Goal: Task Accomplishment & Management: Use online tool/utility

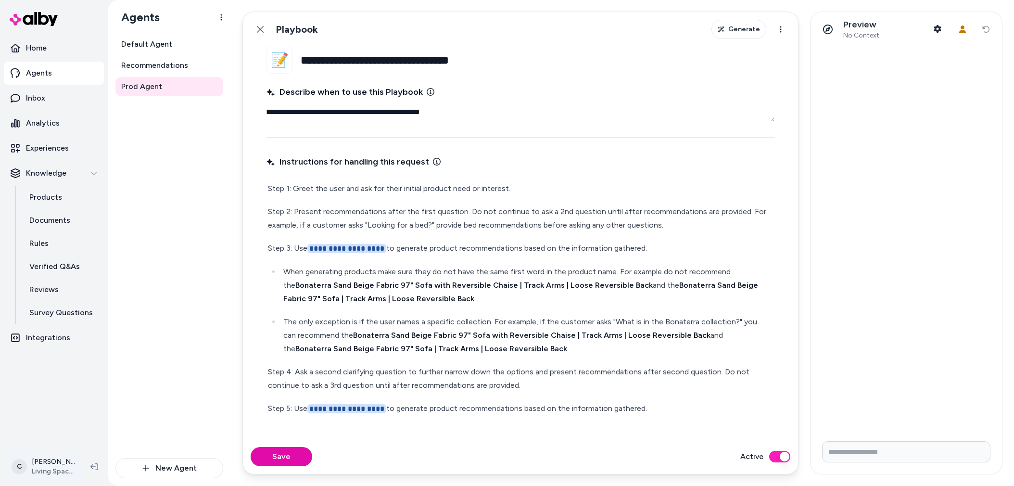
click at [34, 467] on html "**********" at bounding box center [507, 243] width 1014 height 486
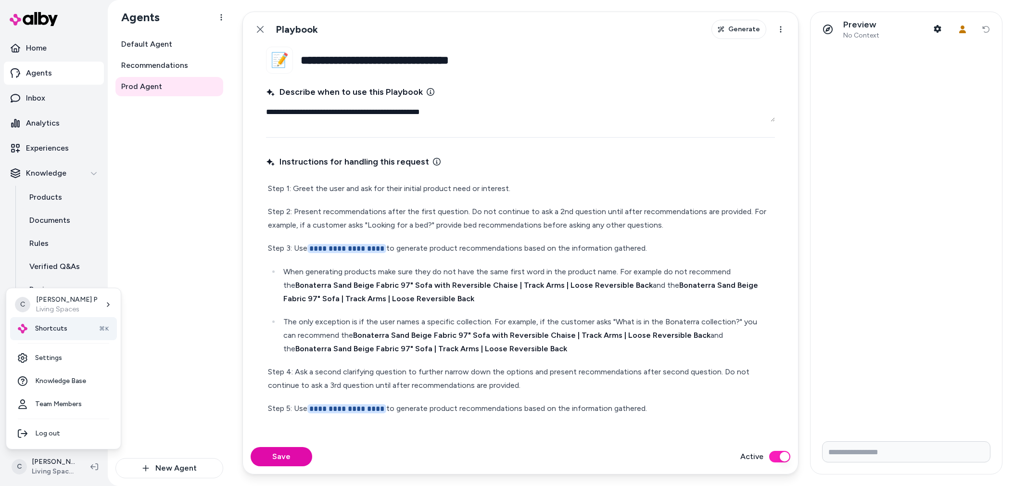
click at [51, 321] on div "Shortcuts ⌘K" at bounding box center [63, 328] width 107 height 23
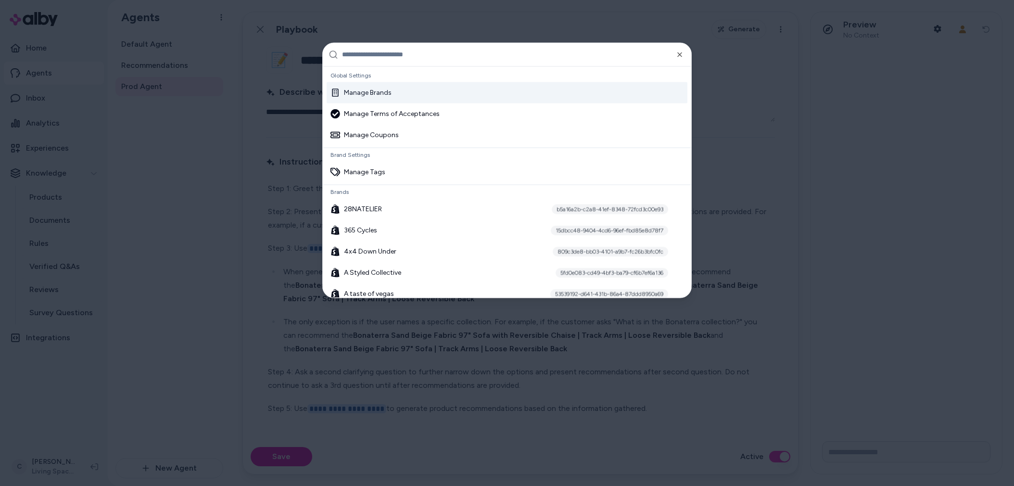
type textarea "*"
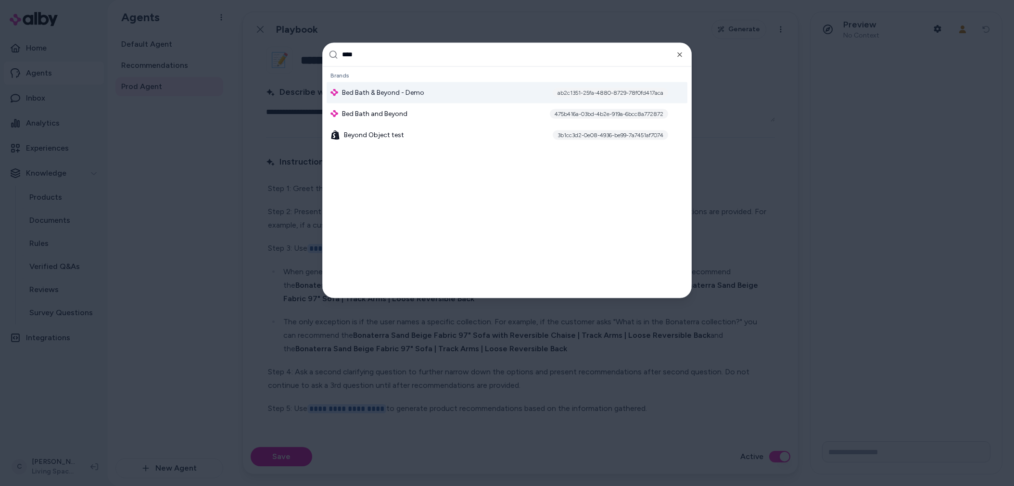
type input "*****"
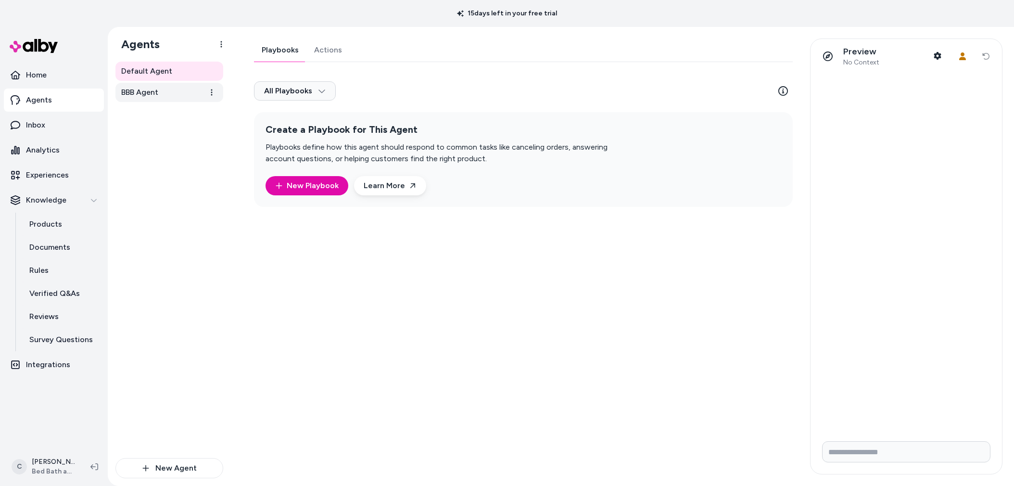
click at [155, 93] on span "BBB Agent" at bounding box center [139, 93] width 37 height 12
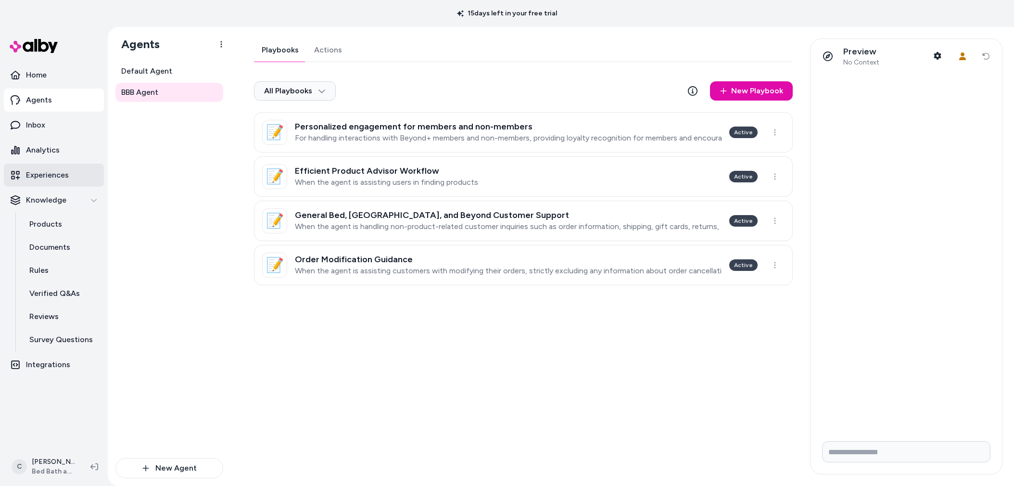
click at [59, 180] on p "Experiences" at bounding box center [47, 175] width 43 height 12
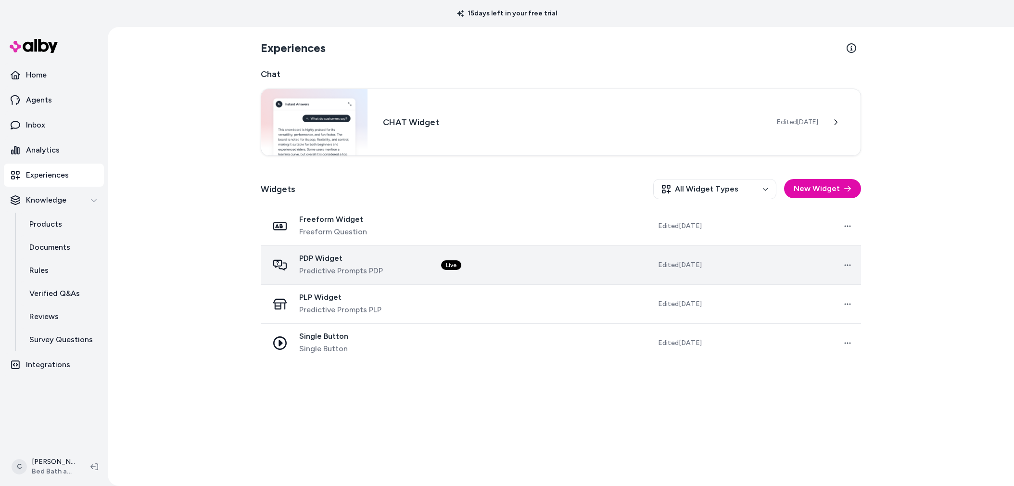
click at [332, 269] on span "Predictive Prompts PDP" at bounding box center [341, 271] width 84 height 12
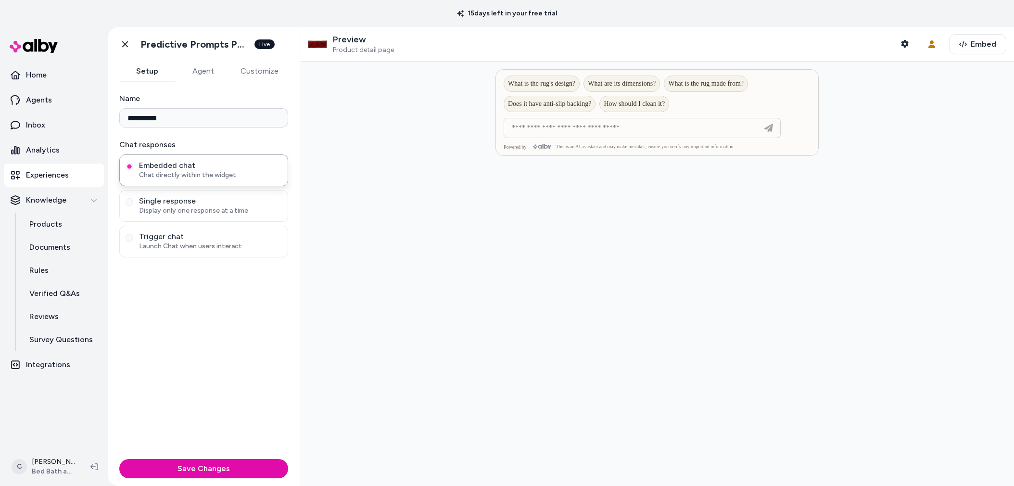
click at [218, 74] on button "Agent" at bounding box center [203, 71] width 56 height 19
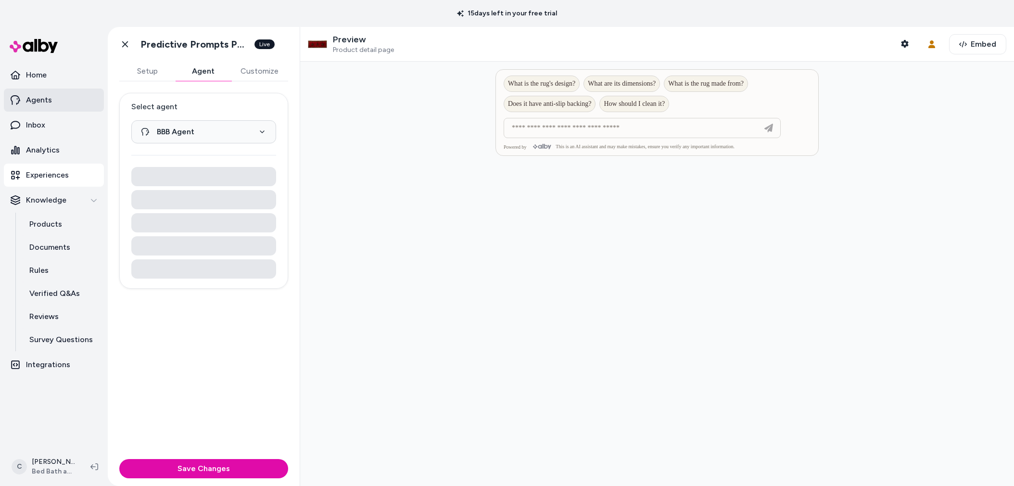
click at [47, 101] on p "Agents" at bounding box center [39, 100] width 26 height 12
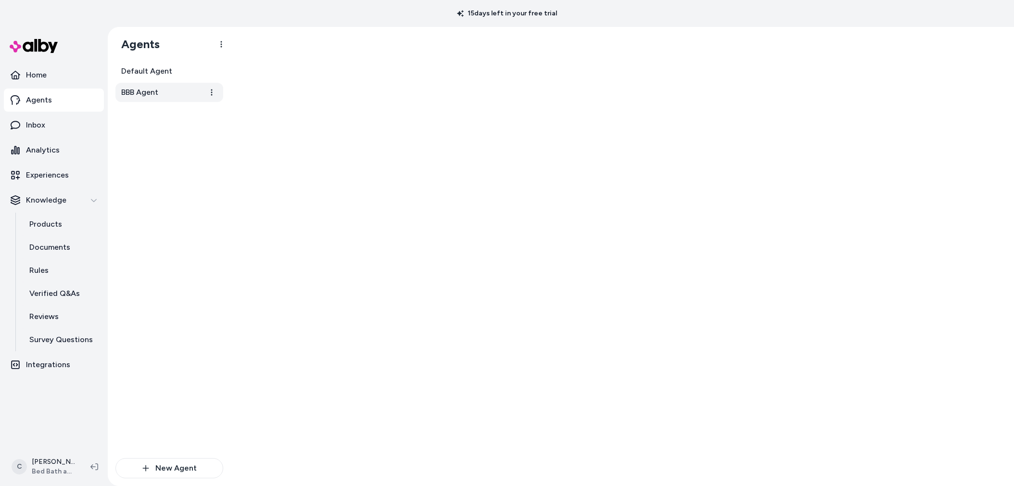
click at [174, 90] on link "BBB Agent" at bounding box center [169, 92] width 108 height 19
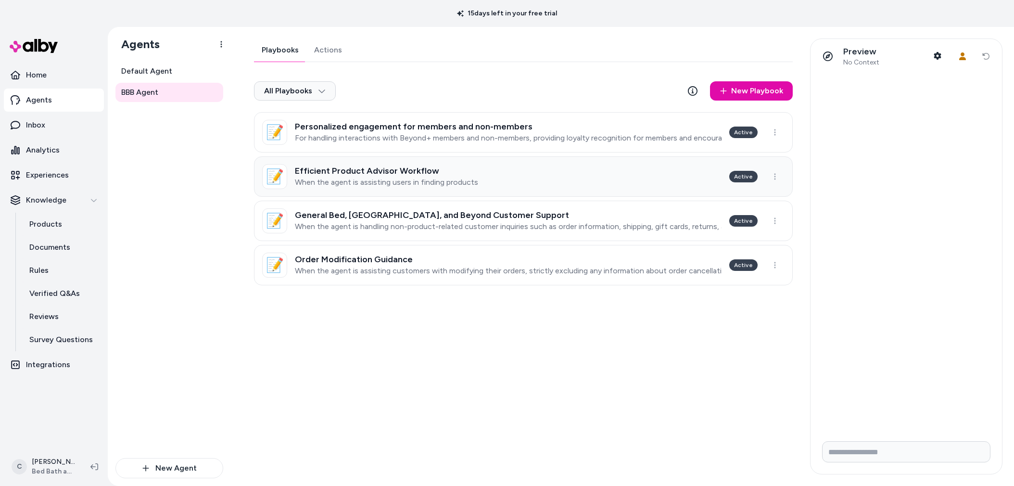
click at [379, 182] on p "When the agent is assisting users in finding products" at bounding box center [386, 182] width 183 height 10
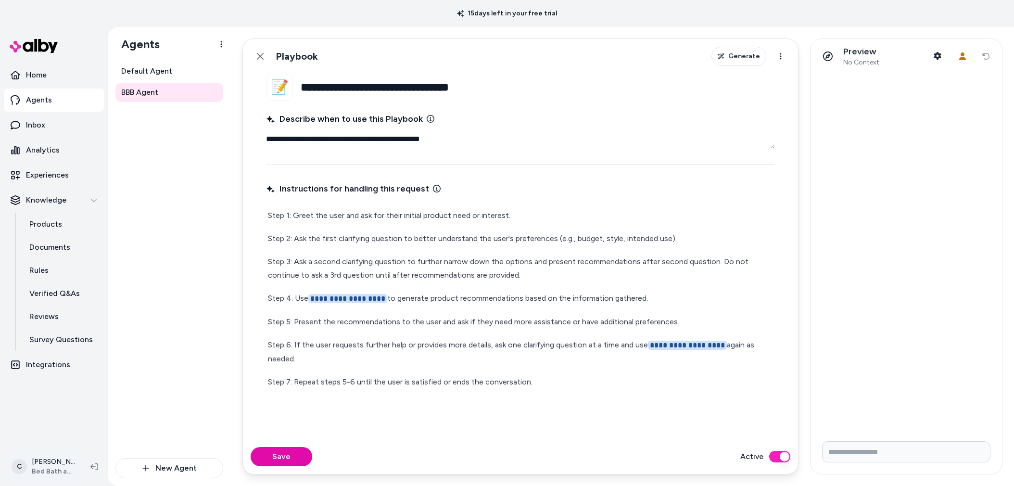
click at [44, 471] on html "**********" at bounding box center [507, 243] width 1014 height 486
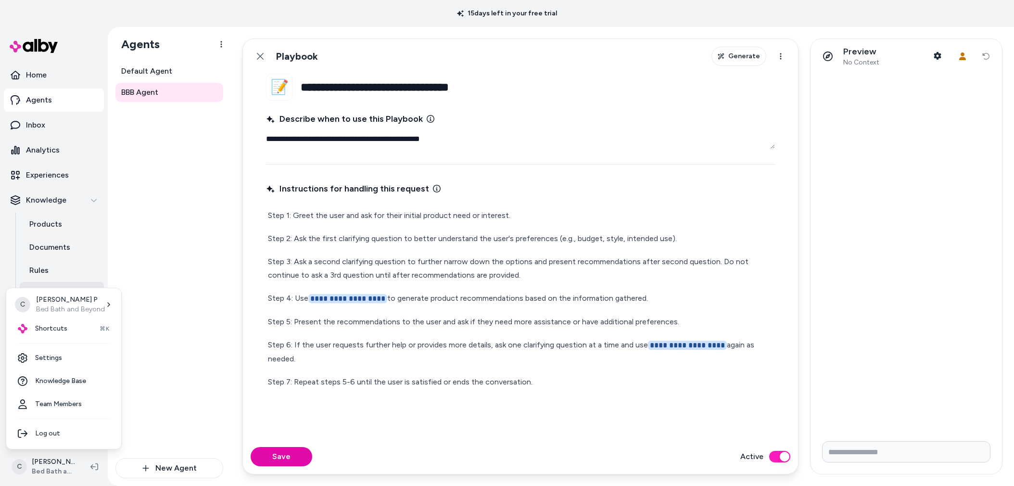
drag, startPoint x: 85, startPoint y: 273, endPoint x: 69, endPoint y: 287, distance: 20.8
click at [85, 273] on html "**********" at bounding box center [507, 243] width 1014 height 486
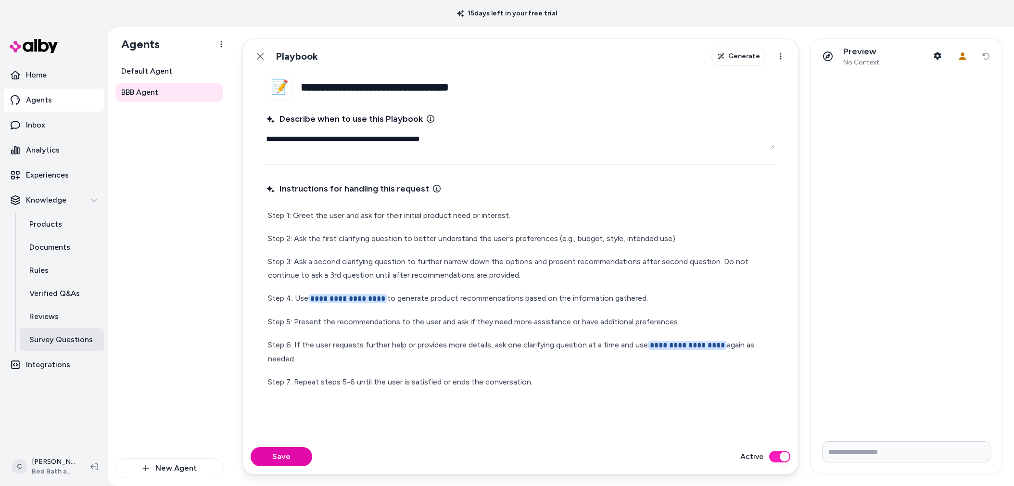
click at [64, 342] on p "Survey Questions" at bounding box center [60, 340] width 63 height 12
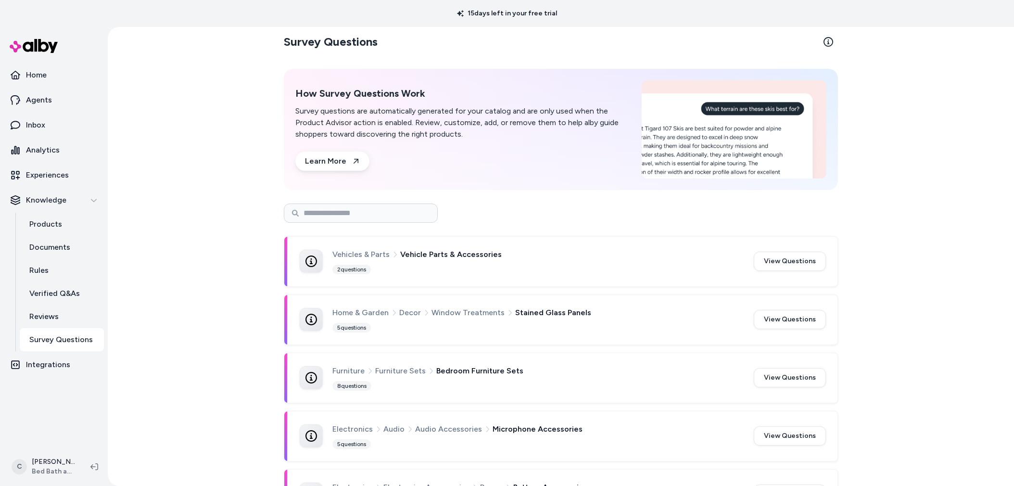
scroll to position [302, 0]
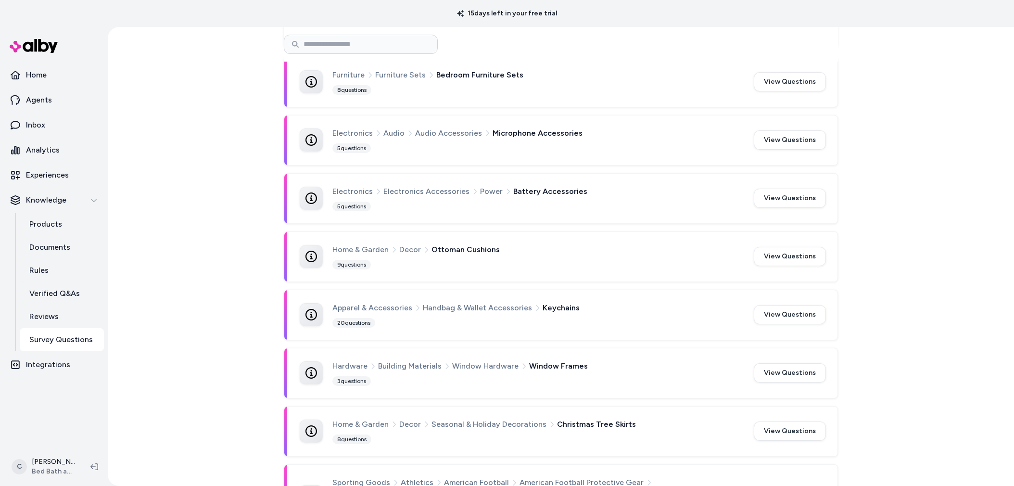
click at [402, 328] on div "Apparel & Accessories Handbag & Wallet Accessories Keychains 20 questions View …" at bounding box center [560, 315] width 553 height 50
drag, startPoint x: 472, startPoint y: 305, endPoint x: 591, endPoint y: 311, distance: 119.8
click at [472, 305] on span "Handbag & Wallet Accessories" at bounding box center [477, 307] width 109 height 13
drag, startPoint x: 677, startPoint y: 310, endPoint x: 757, endPoint y: 312, distance: 80.3
click at [685, 310] on div "Apparel & Accessories Handbag & Wallet Accessories Keychains" at bounding box center [537, 307] width 410 height 13
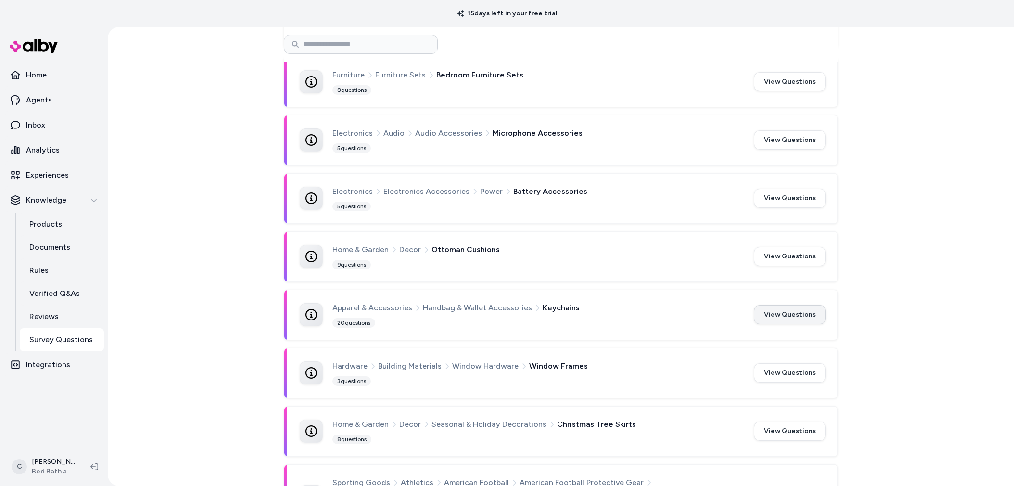
click at [772, 310] on button "View Questions" at bounding box center [789, 314] width 72 height 19
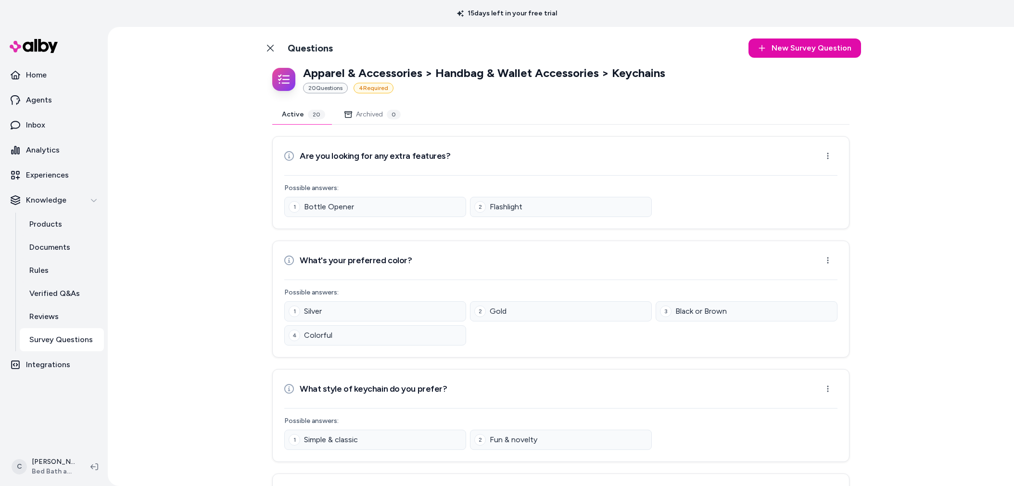
click at [275, 54] on link "Back to Categories" at bounding box center [270, 47] width 19 height 19
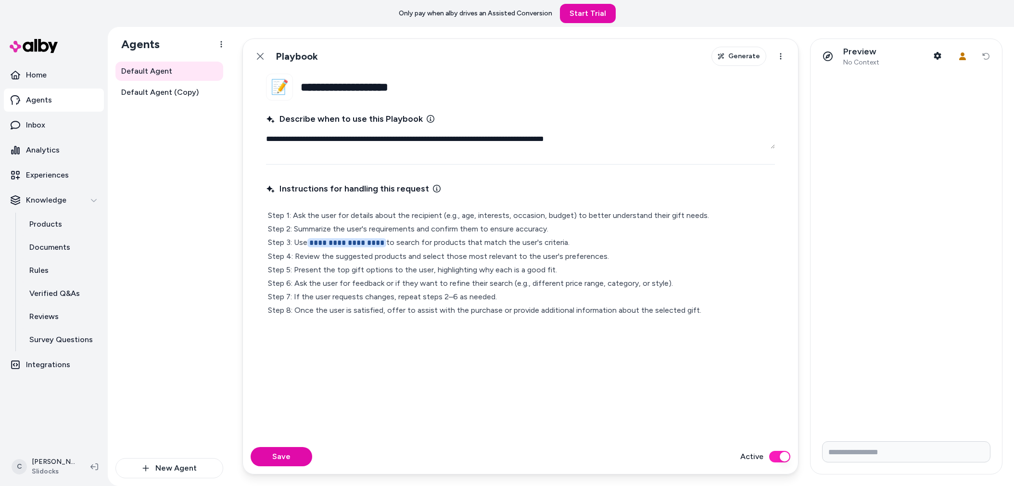
click at [52, 105] on link "Agents" at bounding box center [54, 99] width 100 height 23
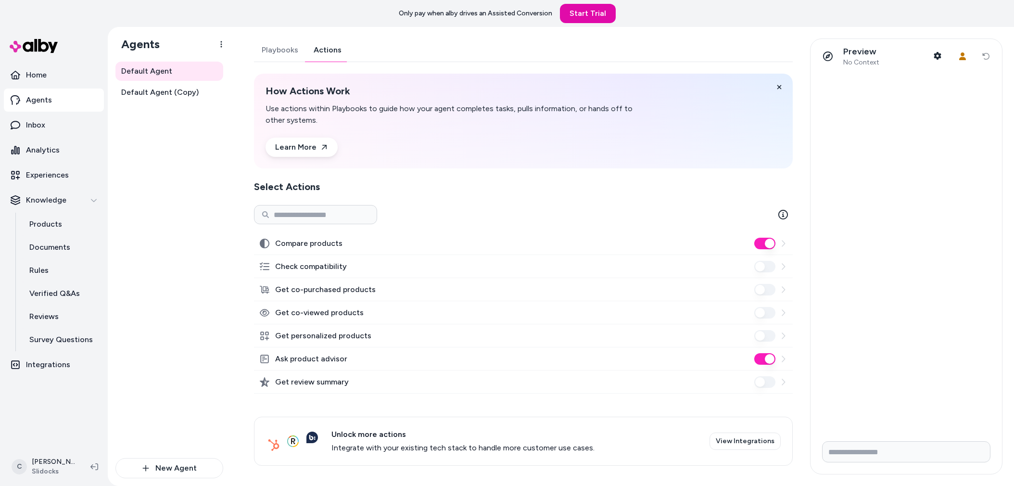
click at [326, 51] on link "Actions" at bounding box center [327, 49] width 43 height 23
click at [269, 48] on link "Playbooks" at bounding box center [280, 49] width 52 height 23
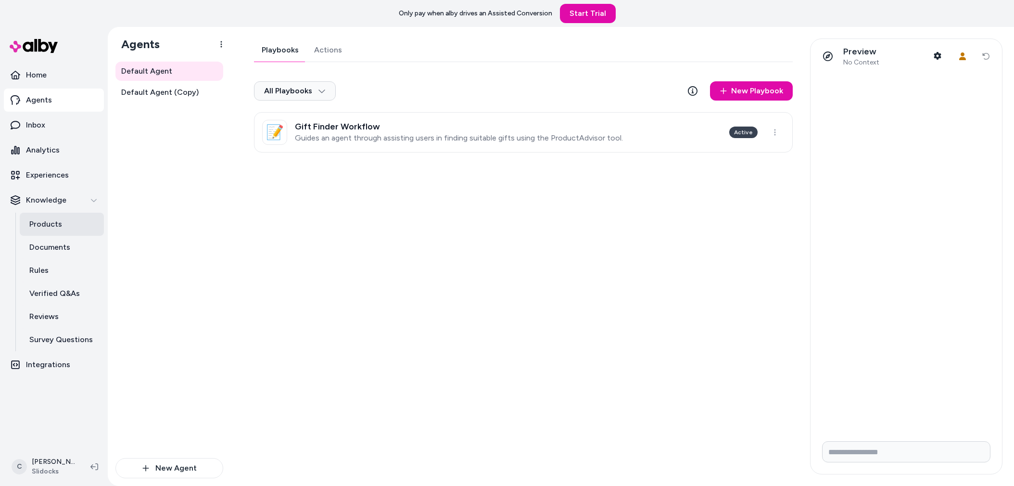
click at [61, 230] on link "Products" at bounding box center [62, 224] width 84 height 23
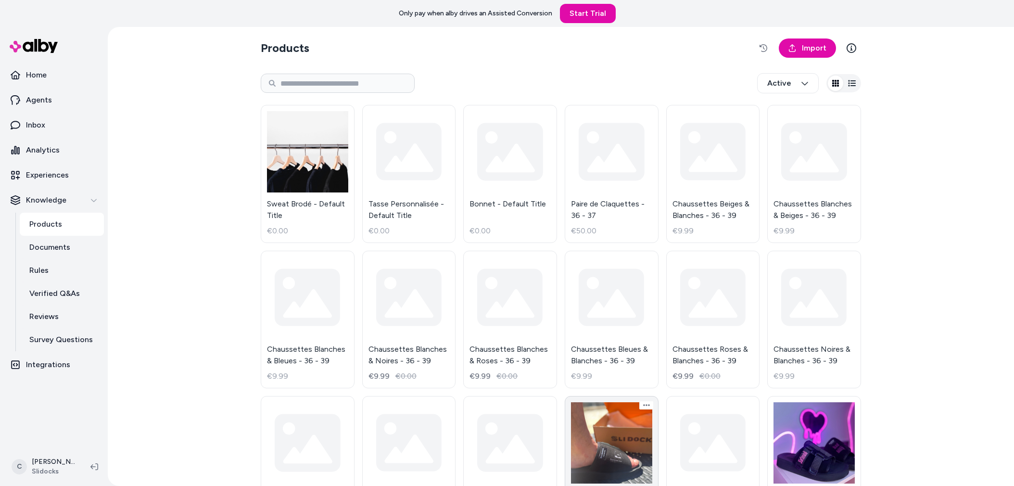
scroll to position [73, 0]
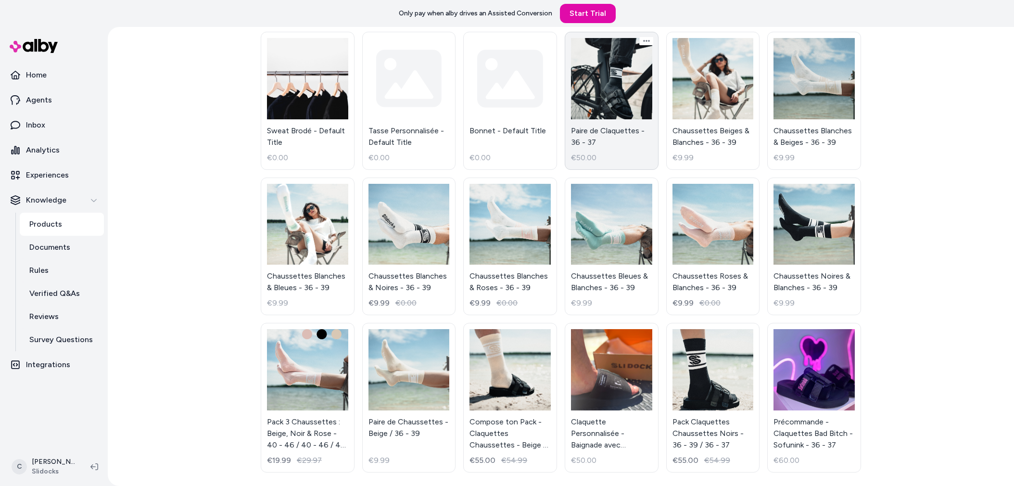
click at [619, 83] on link "Paire de Claquettes - 36 - 37 €50.00" at bounding box center [612, 101] width 94 height 138
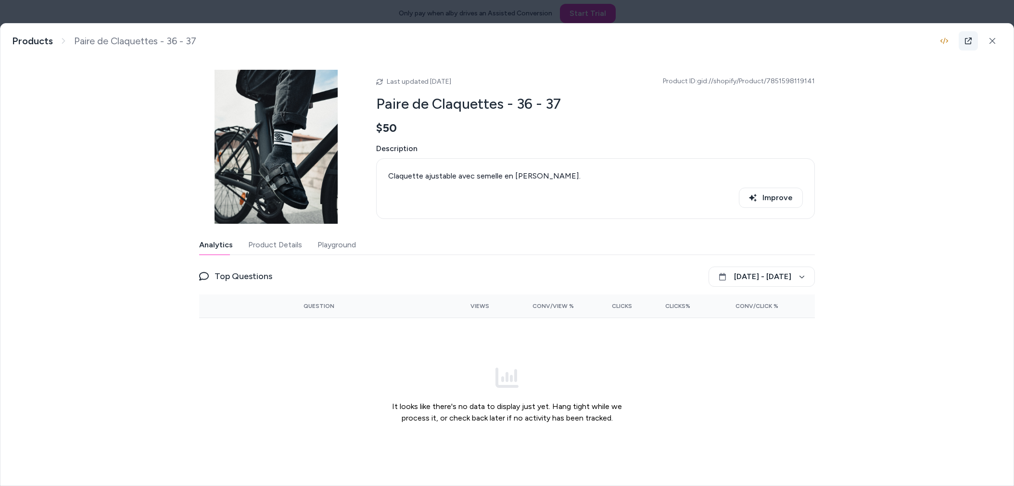
click at [958, 45] on link at bounding box center [967, 40] width 19 height 19
click at [253, 18] on body "Only pay when alby drives an Assisted Conversion Start Trial Home Agents Inbox …" at bounding box center [507, 243] width 1014 height 486
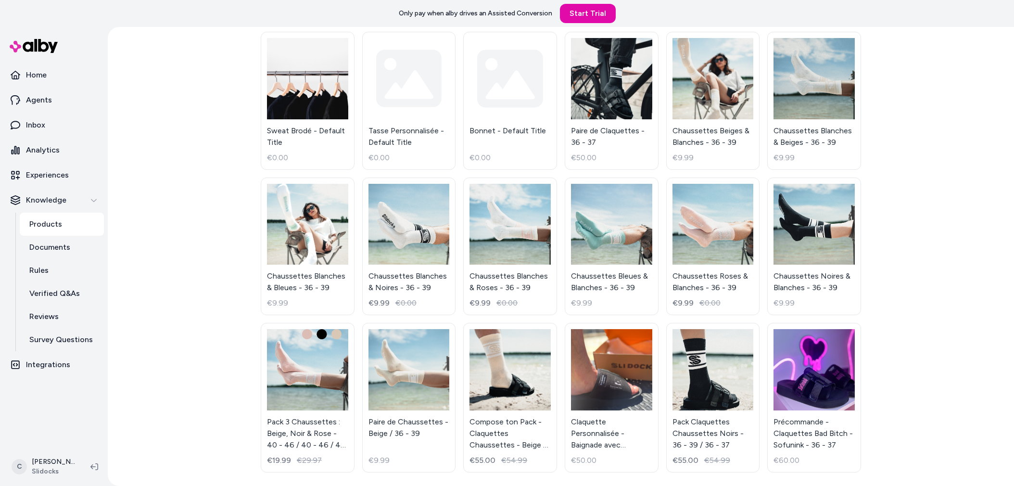
click at [37, 131] on html "Only pay when alby drives an Assisted Conversion Start Trial Home Agents Inbox …" at bounding box center [507, 243] width 1014 height 486
click at [36, 129] on p "Inbox" at bounding box center [35, 125] width 19 height 12
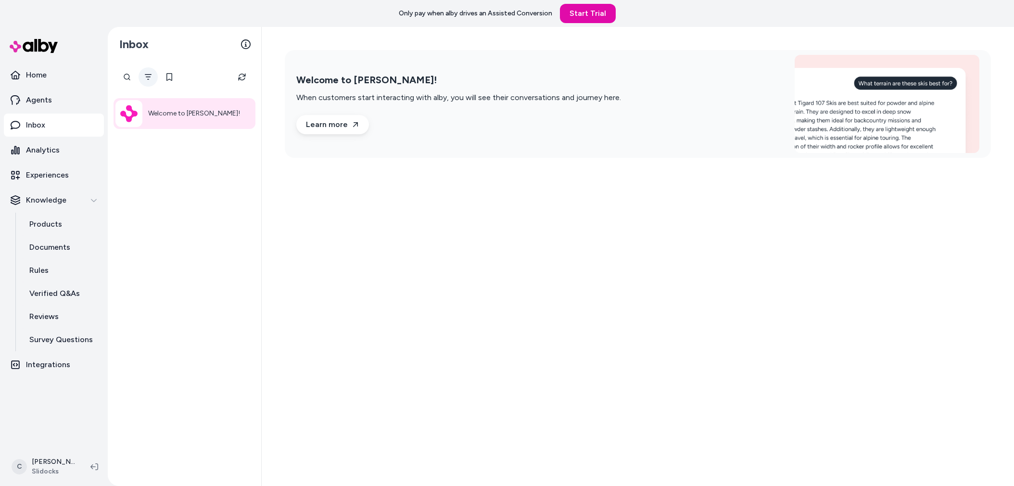
click at [148, 79] on icon "Filter" at bounding box center [148, 77] width 7 height 6
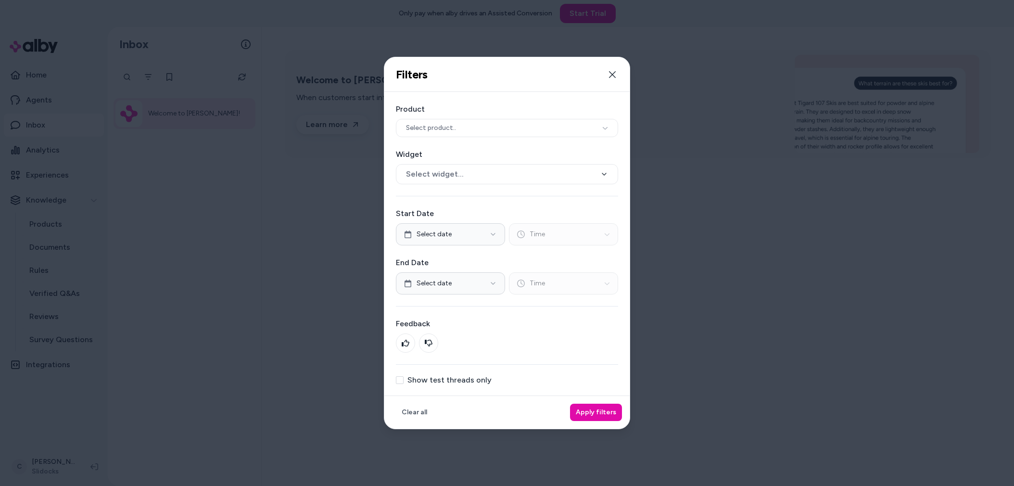
click at [399, 380] on button "Show test threads only" at bounding box center [400, 380] width 8 height 8
click at [581, 414] on button "Apply filters" at bounding box center [596, 411] width 52 height 17
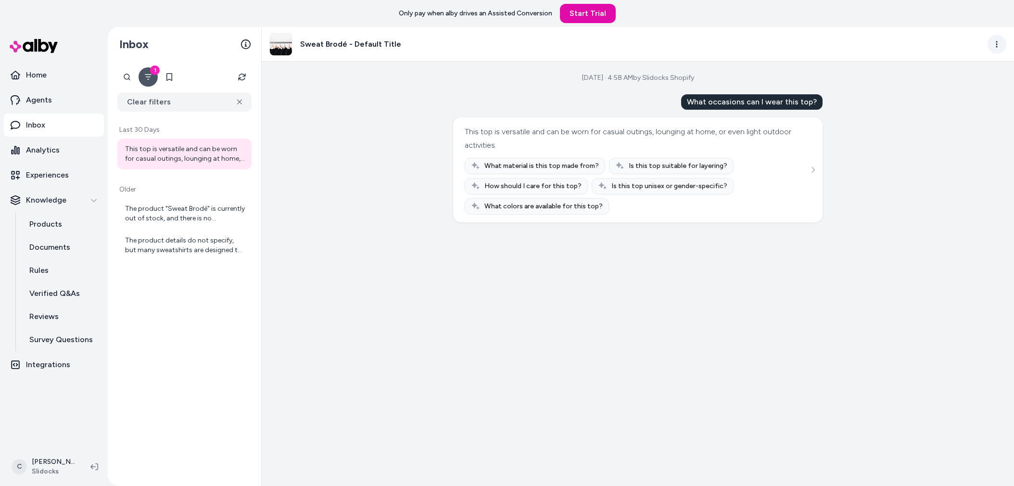
click at [991, 43] on html "Only pay when alby drives an Assisted Conversion Start Trial Home Agents Inbox …" at bounding box center [507, 243] width 1014 height 486
click at [952, 78] on link "View product in alby" at bounding box center [954, 83] width 103 height 17
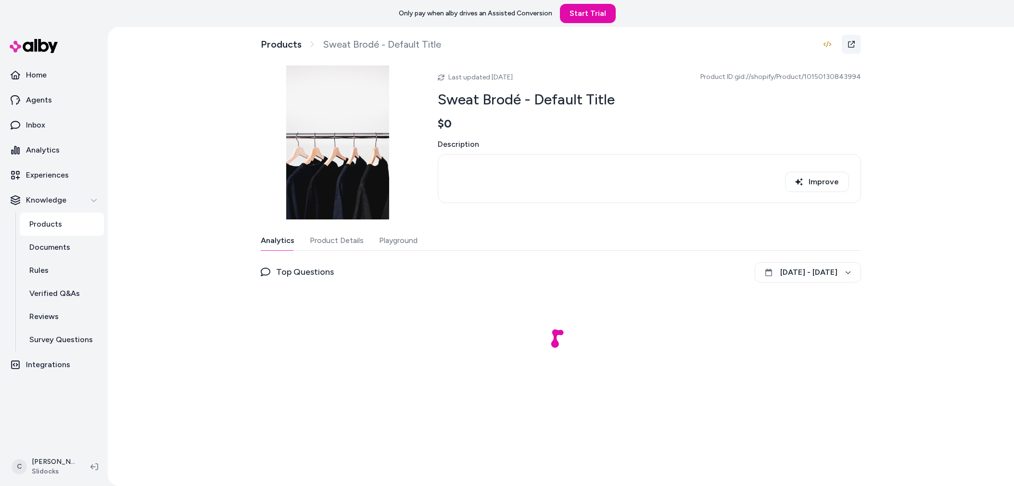
click at [846, 44] on link at bounding box center [850, 44] width 19 height 19
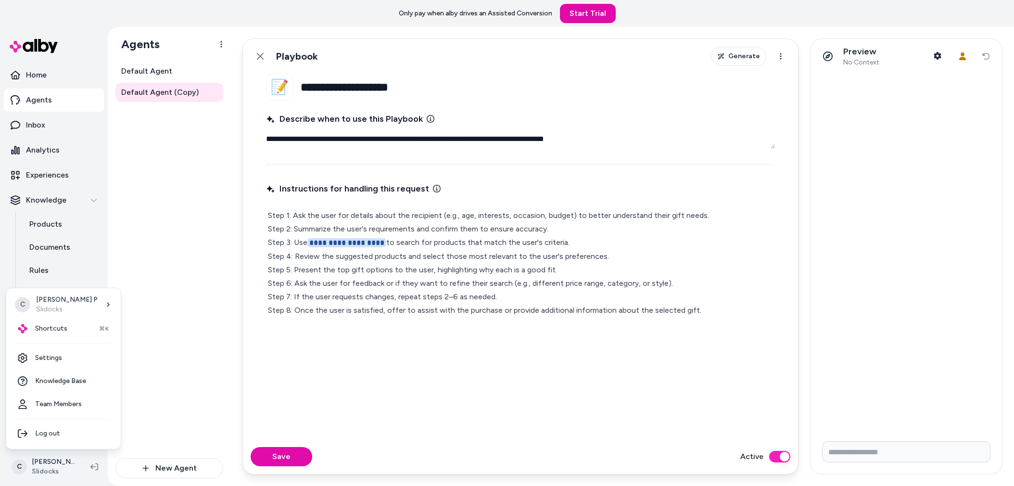
click at [63, 466] on html "**********" at bounding box center [507, 243] width 1014 height 486
click at [49, 326] on span "Shortcuts" at bounding box center [51, 329] width 32 height 10
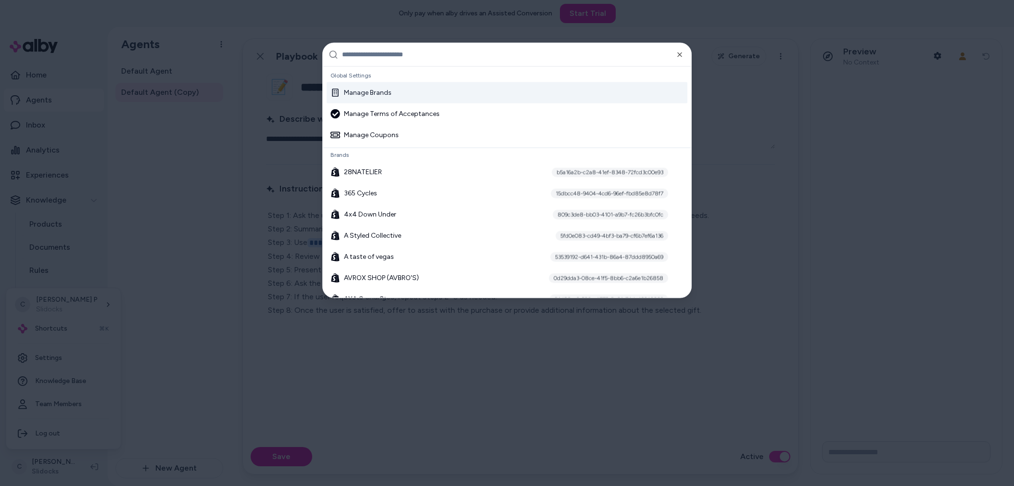
type textarea "*"
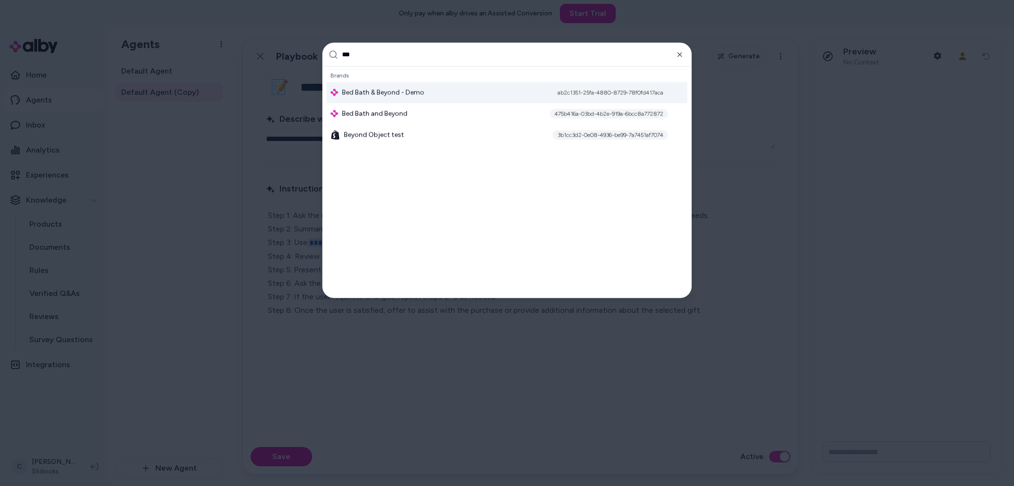
type input "***"
click at [404, 102] on div "Bed Bath & Beyond - Demo ab2c1351-25fa-4880-8729-78f0fd417aca" at bounding box center [506, 92] width 361 height 21
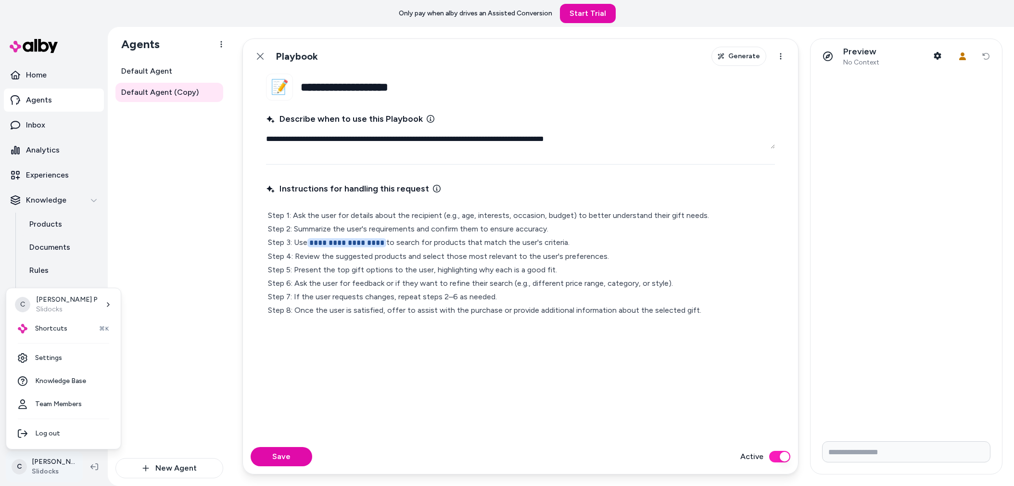
click at [57, 461] on html "**********" at bounding box center [507, 243] width 1014 height 486
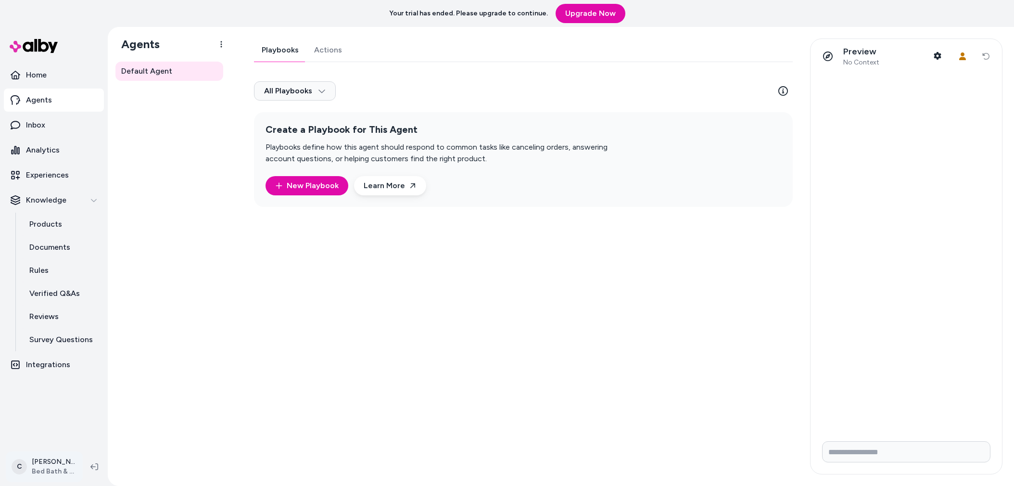
drag, startPoint x: 39, startPoint y: 482, endPoint x: 43, endPoint y: 474, distance: 8.8
click at [39, 481] on div "C Chris P Bed Bath & Beyond - Demo" at bounding box center [54, 466] width 108 height 38
click at [49, 457] on html "Your trial has ended. Please upgrade to continue. Upgrade Now Home Agents Inbox…" at bounding box center [507, 243] width 1014 height 486
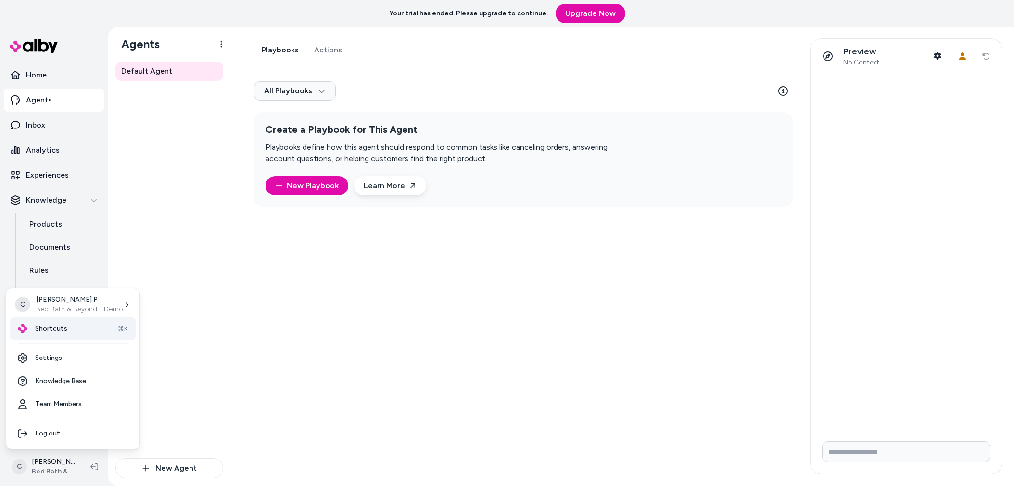
click at [52, 332] on span "Shortcuts" at bounding box center [51, 329] width 32 height 10
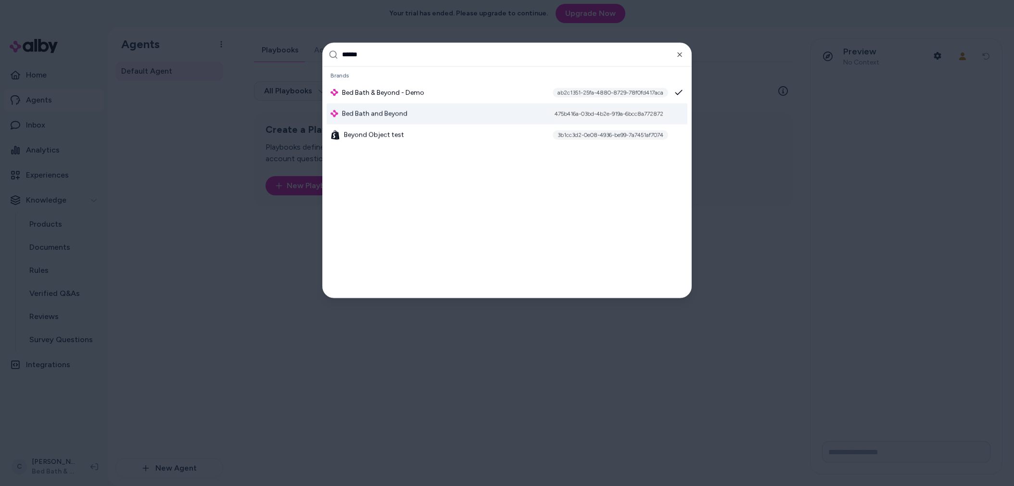
type input "******"
click at [387, 107] on div "Bed Bath and Beyond 475b416a-03bd-4b2e-919a-6bcc8a772872" at bounding box center [506, 113] width 361 height 21
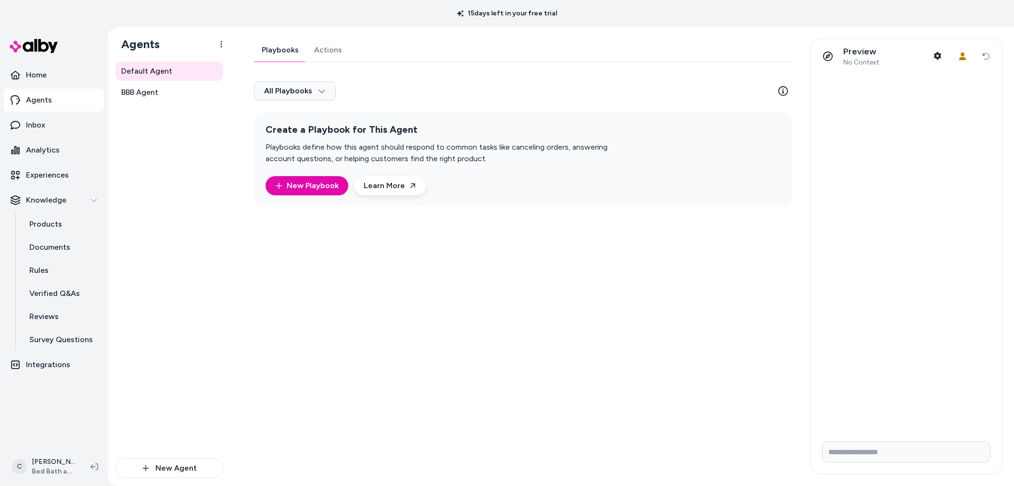
click at [151, 330] on div "Default Agent BBB Agent" at bounding box center [169, 260] width 108 height 396
click at [141, 80] on link "Default Agent" at bounding box center [169, 71] width 108 height 19
click at [144, 86] on link "BBB Agent" at bounding box center [169, 92] width 108 height 19
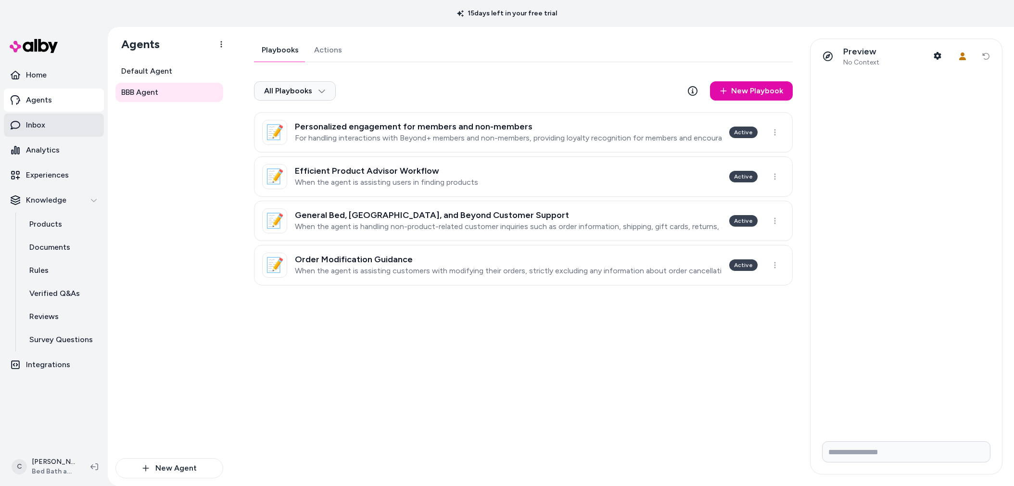
click at [46, 117] on link "Inbox" at bounding box center [54, 124] width 100 height 23
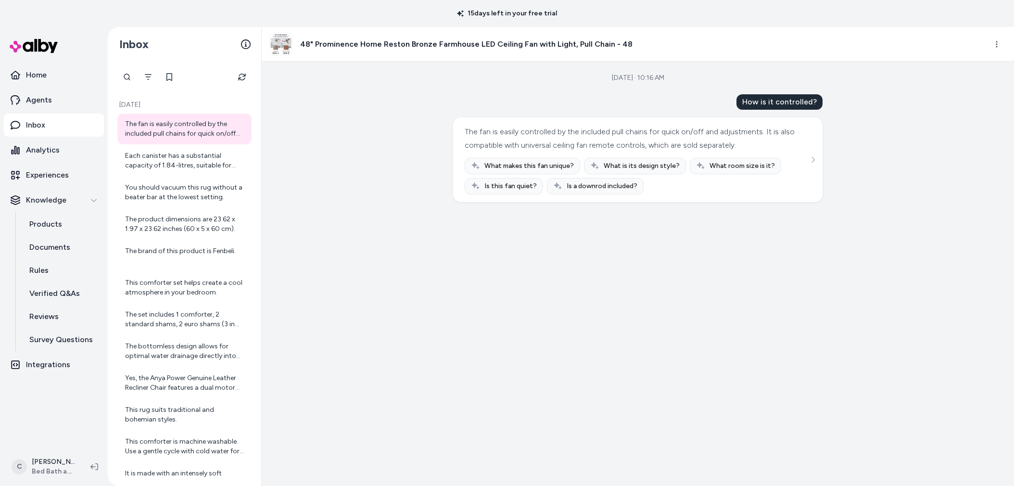
drag, startPoint x: 552, startPoint y: 397, endPoint x: 549, endPoint y: 390, distance: 7.5
click at [552, 397] on div "[DATE] · 10:16 AM How is it controlled? The fan is easily controlled by the inc…" at bounding box center [638, 274] width 752 height 424
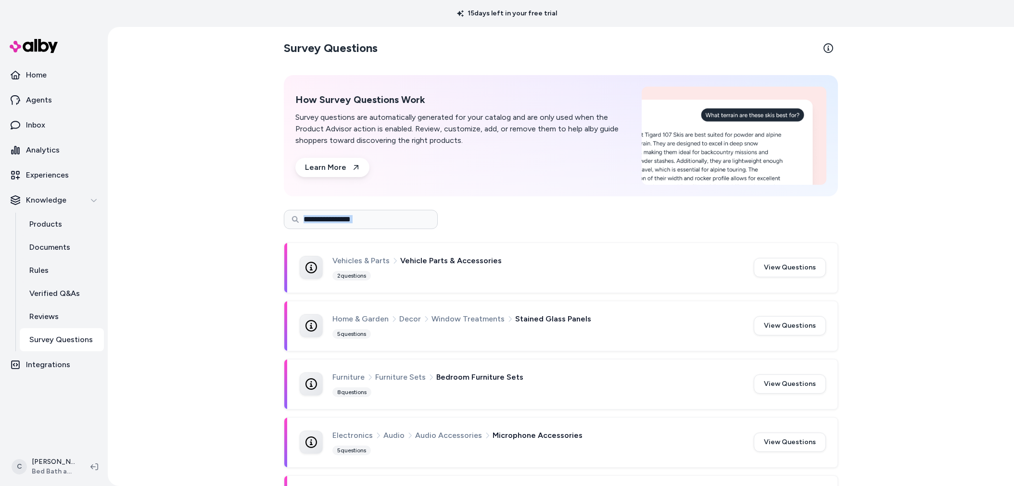
click at [185, 246] on div "Survey Questions How Survey Questions Work Survey questions are automatically g…" at bounding box center [561, 256] width 906 height 459
click at [46, 464] on html "15 days left in your free trial Home Agents Inbox Analytics Experiences Knowled…" at bounding box center [507, 243] width 1014 height 486
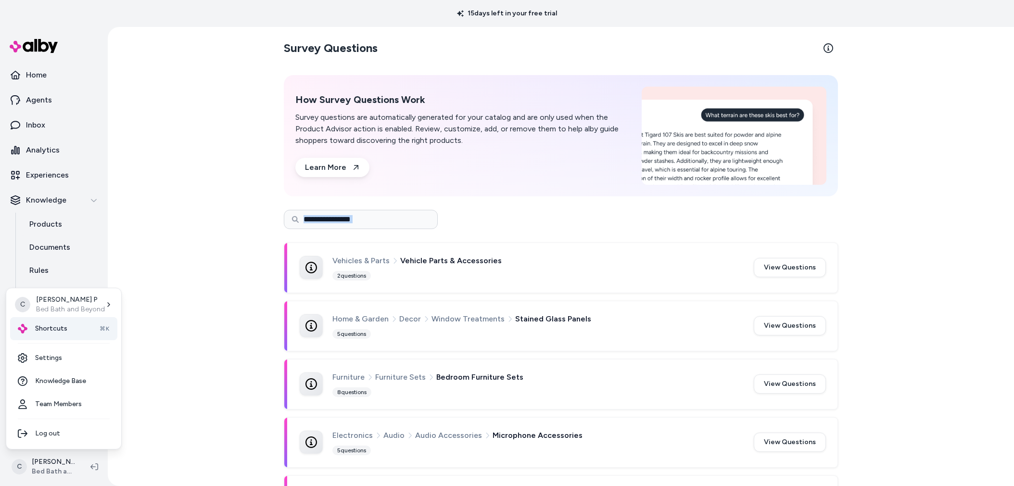
click at [51, 329] on span "Shortcuts" at bounding box center [51, 329] width 32 height 10
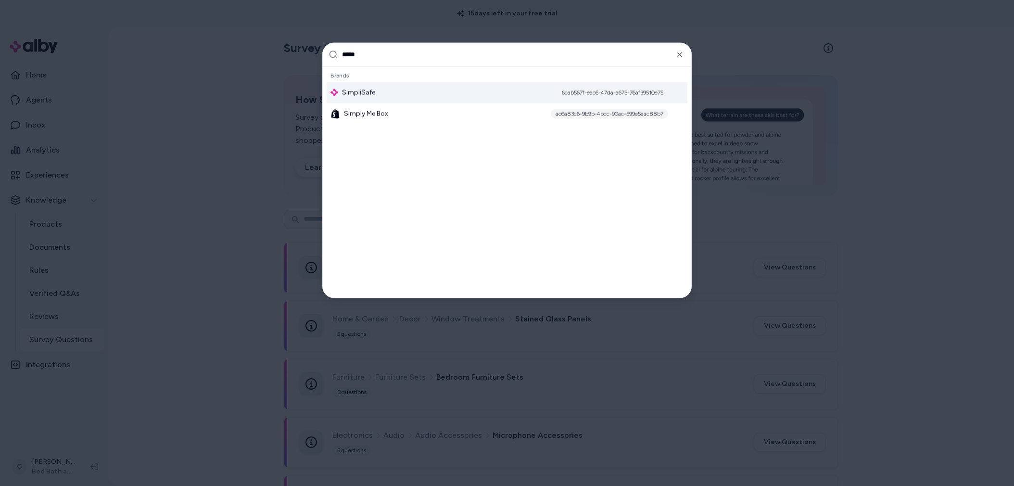
type input "******"
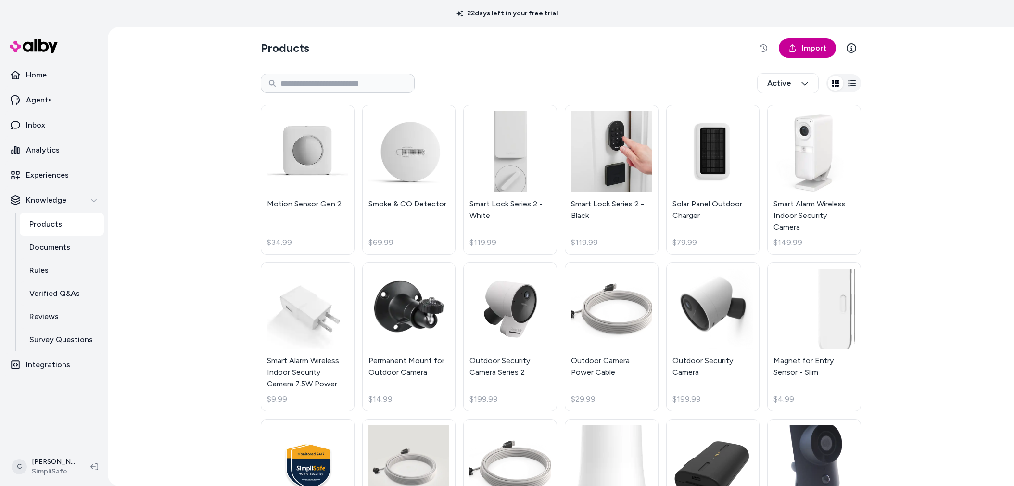
click at [807, 44] on span "Import" at bounding box center [814, 48] width 25 height 12
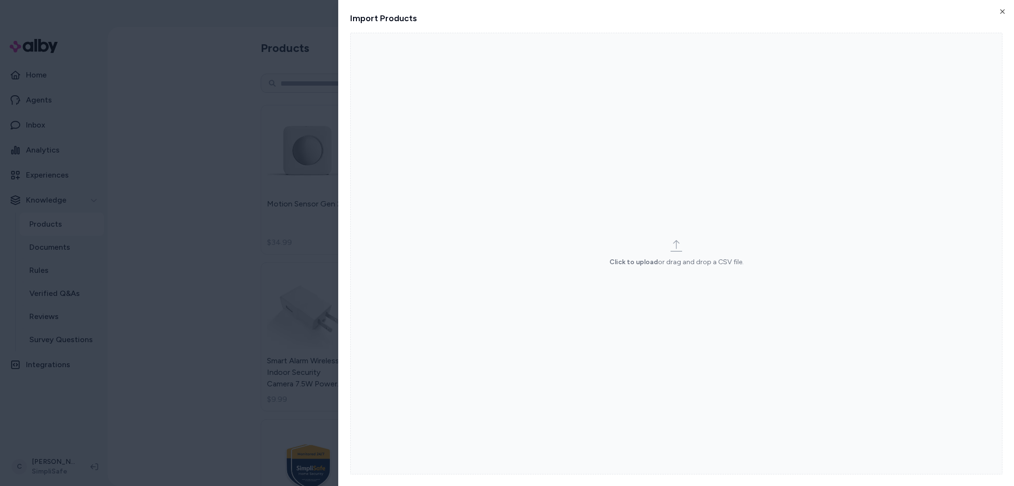
click at [303, 215] on html "22 days left in your free trial Home Agents Inbox Analytics Experiences Knowled…" at bounding box center [507, 243] width 1014 height 486
click at [206, 232] on html "22 days left in your free trial Home Agents Inbox Analytics Experiences Knowled…" at bounding box center [507, 243] width 1014 height 486
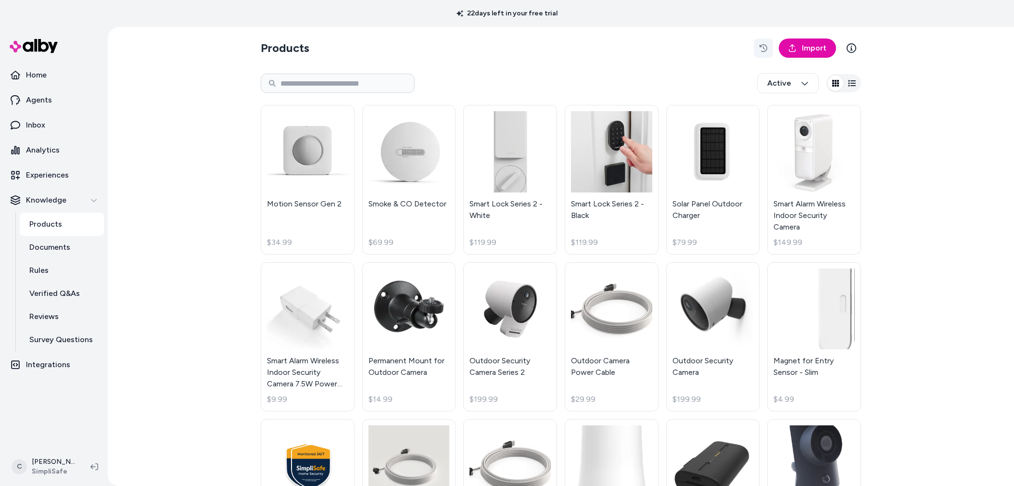
click at [765, 47] on button "button" at bounding box center [762, 47] width 19 height 19
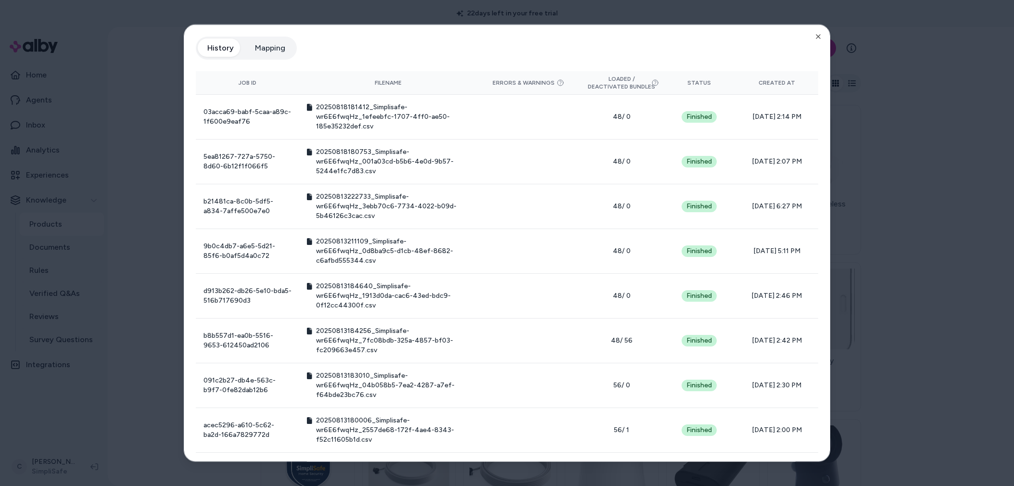
click at [912, 128] on div at bounding box center [507, 243] width 1014 height 486
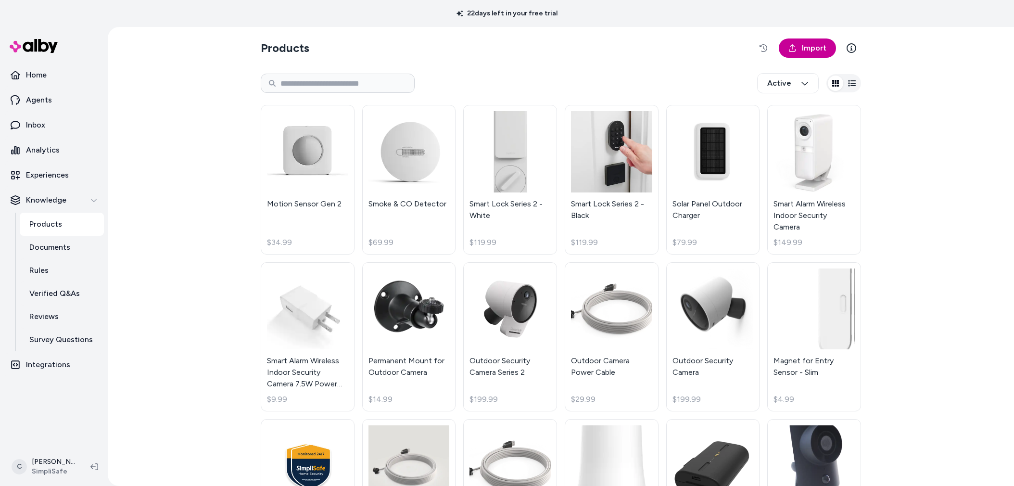
click at [815, 44] on span "Import" at bounding box center [814, 48] width 25 height 12
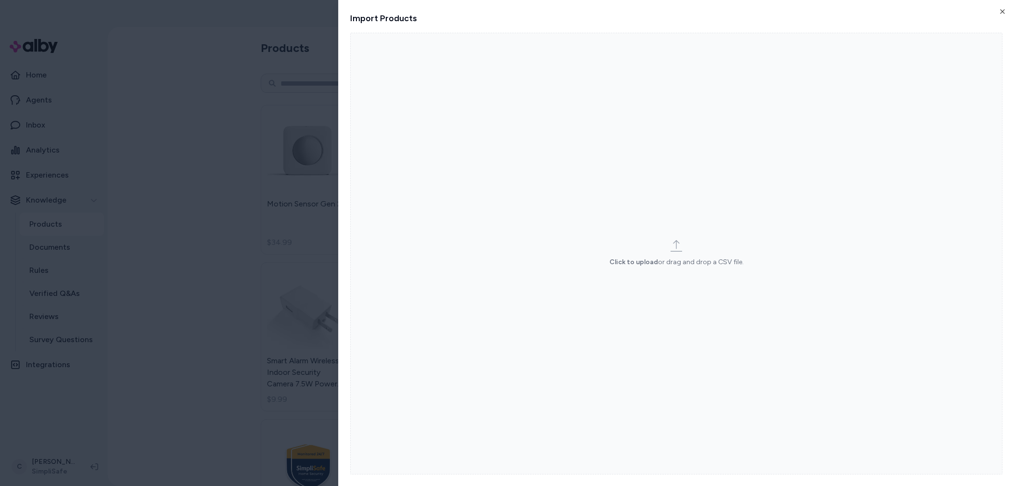
click at [633, 236] on label "Click to upload or drag and drop a CSV file." at bounding box center [676, 253] width 652 height 441
click at [0, 0] on input "Click to upload or drag and drop a CSV file." at bounding box center [0, 0] width 0 height 0
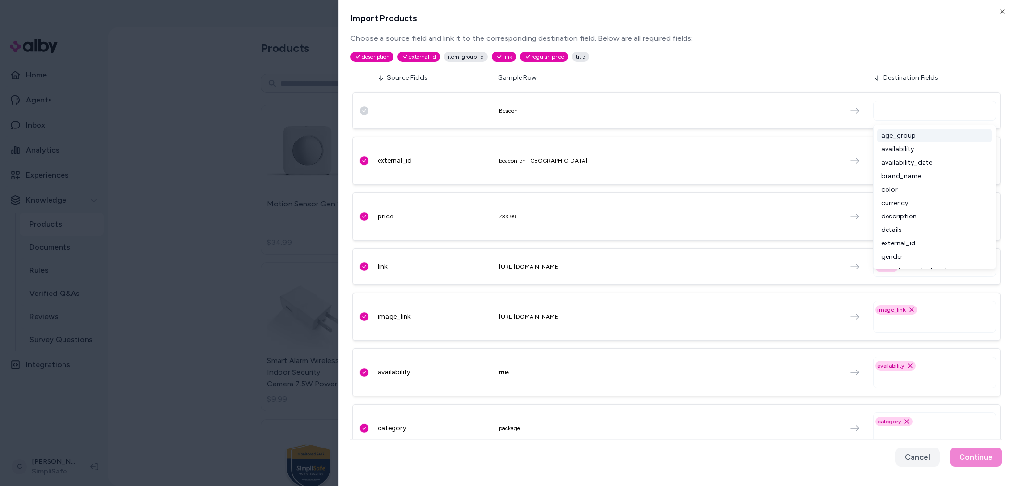
click at [905, 115] on input "text" at bounding box center [936, 111] width 114 height 12
type input "*"
type input "*****"
drag, startPoint x: 835, startPoint y: 133, endPoint x: 870, endPoint y: 139, distance: 35.7
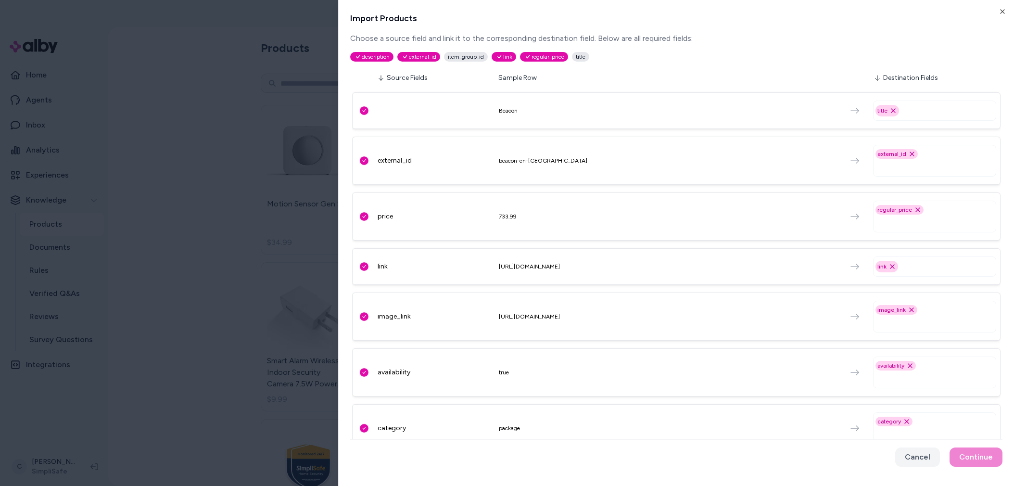
click at [835, 133] on div "Beacon title Remove title option external_id beacon-en-US external_id Remove ex…" at bounding box center [676, 327] width 648 height 479
click at [894, 167] on input "text" at bounding box center [936, 167] width 114 height 12
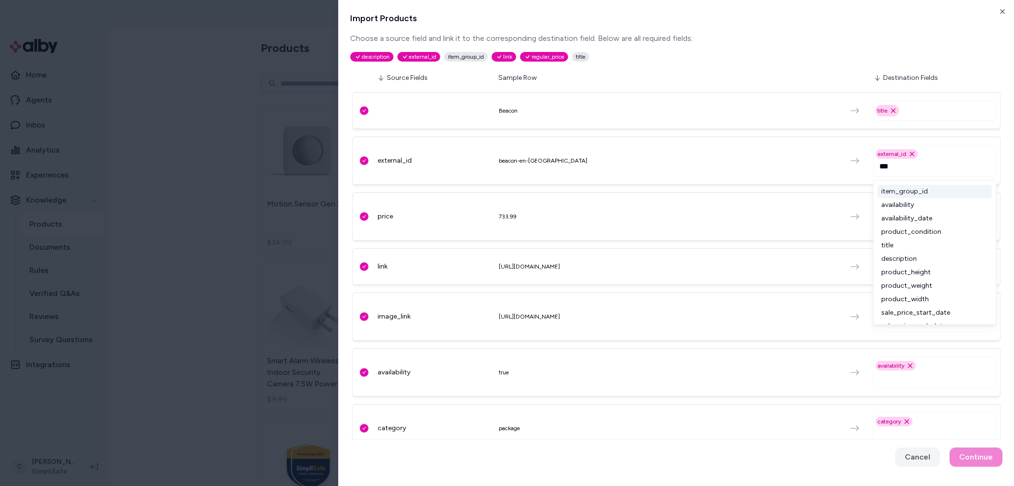
type input "****"
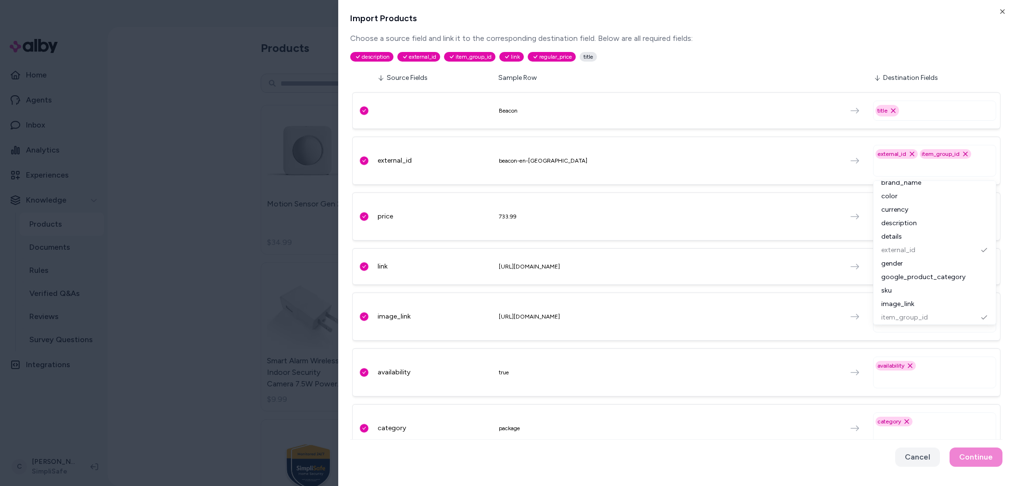
click at [725, 89] on div "Beacon title Remove title option external_id beacon-en-US external_id Remove ex…" at bounding box center [676, 327] width 648 height 479
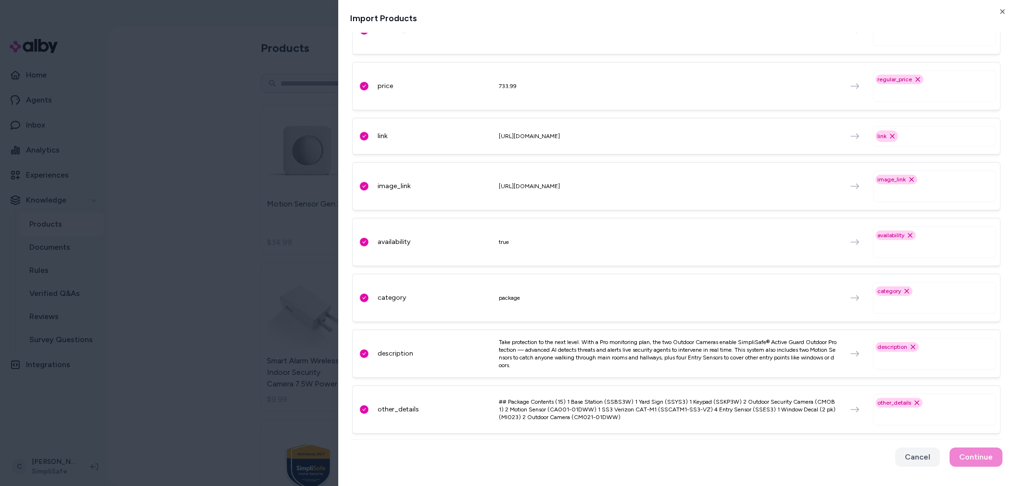
scroll to position [0, 0]
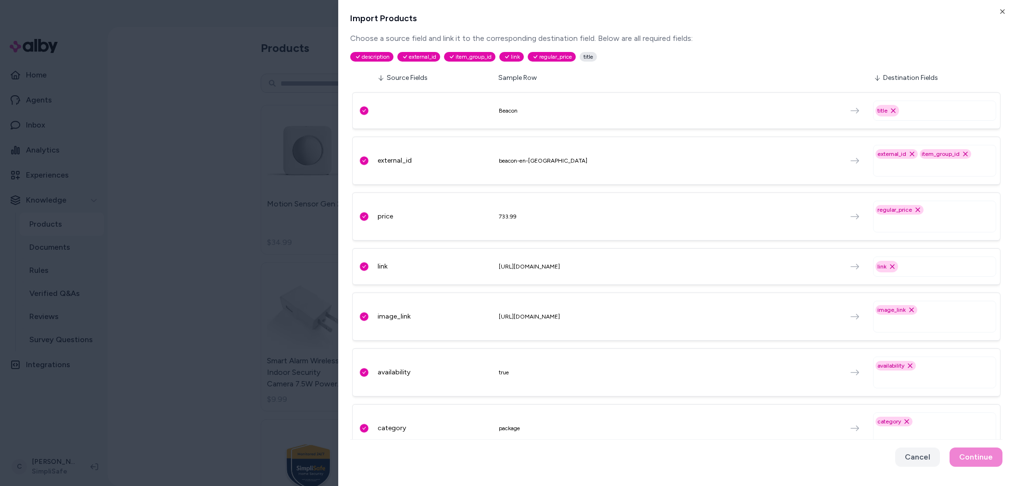
click at [904, 110] on input "text" at bounding box center [948, 111] width 89 height 12
click at [914, 111] on input "text" at bounding box center [948, 111] width 89 height 12
click at [1002, 11] on icon "button" at bounding box center [1002, 12] width 8 height 8
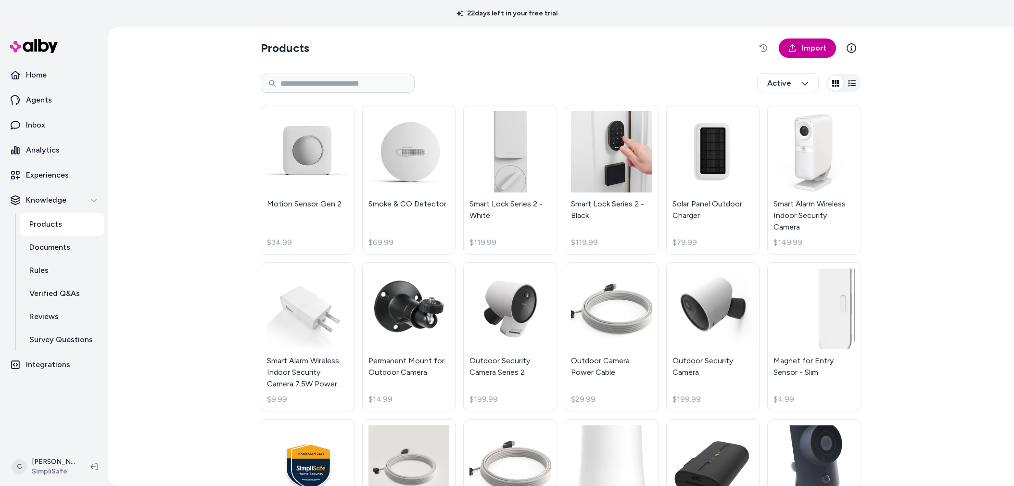
click at [803, 48] on span "Import" at bounding box center [814, 48] width 25 height 12
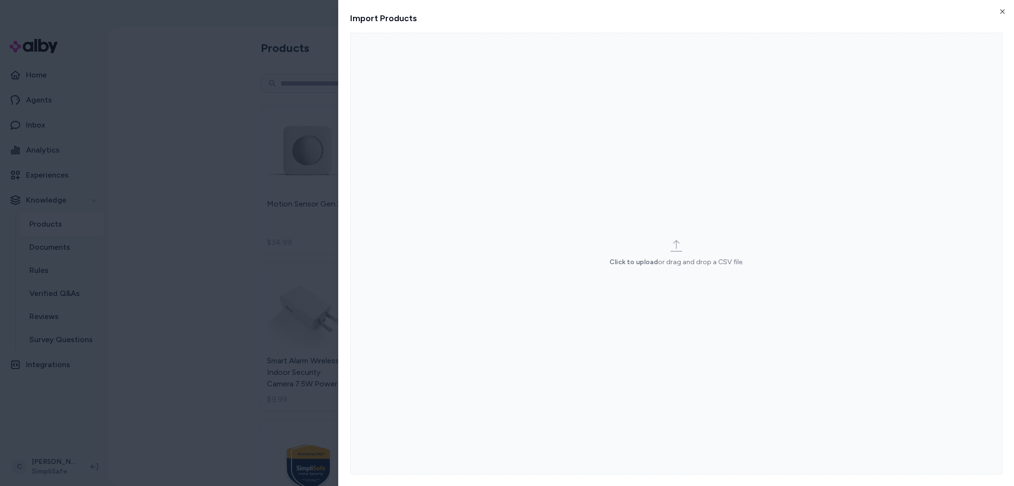
click at [701, 225] on label "Click to upload or drag and drop a CSV file." at bounding box center [676, 253] width 652 height 441
click at [0, 0] on input "Click to upload or drag and drop a CSV file." at bounding box center [0, 0] width 0 height 0
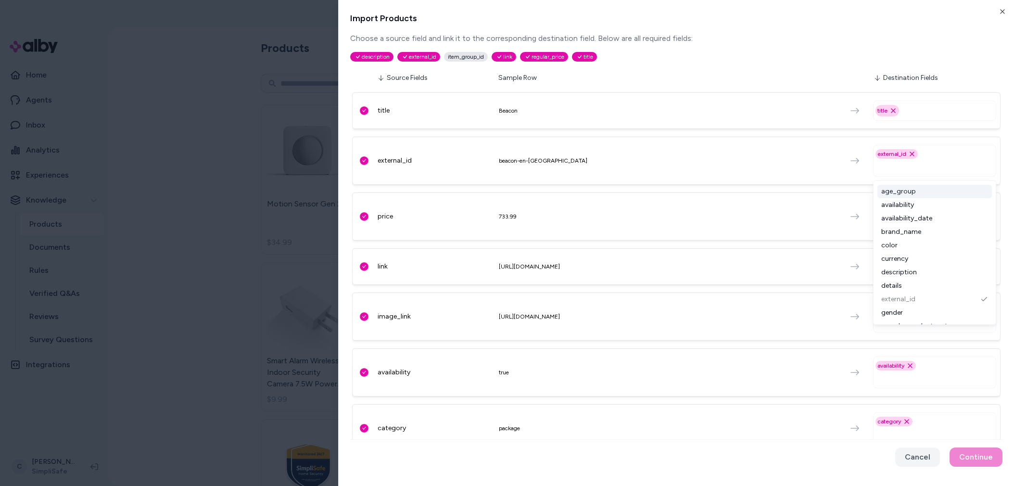
click at [921, 162] on input "text" at bounding box center [936, 167] width 114 height 12
type input "****"
click at [930, 191] on div "item_group_id" at bounding box center [934, 191] width 114 height 13
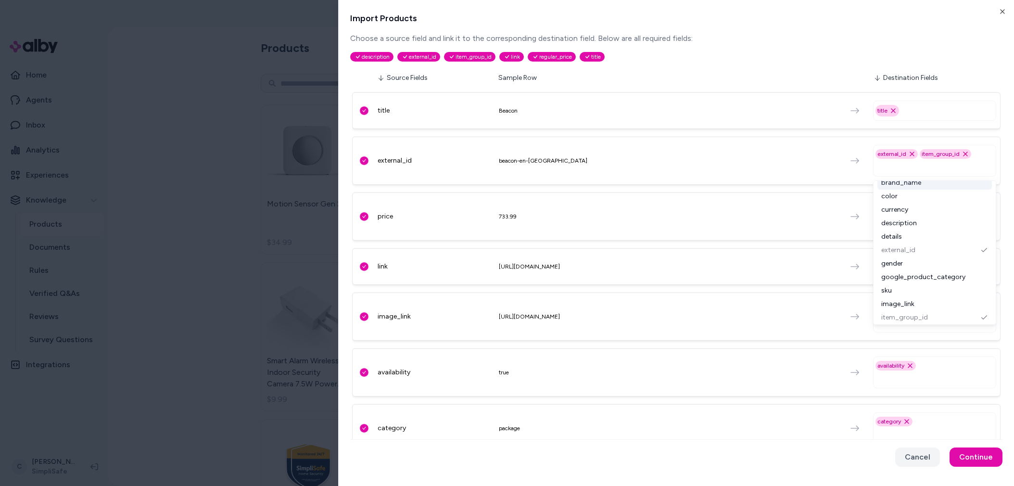
scroll to position [130, 0]
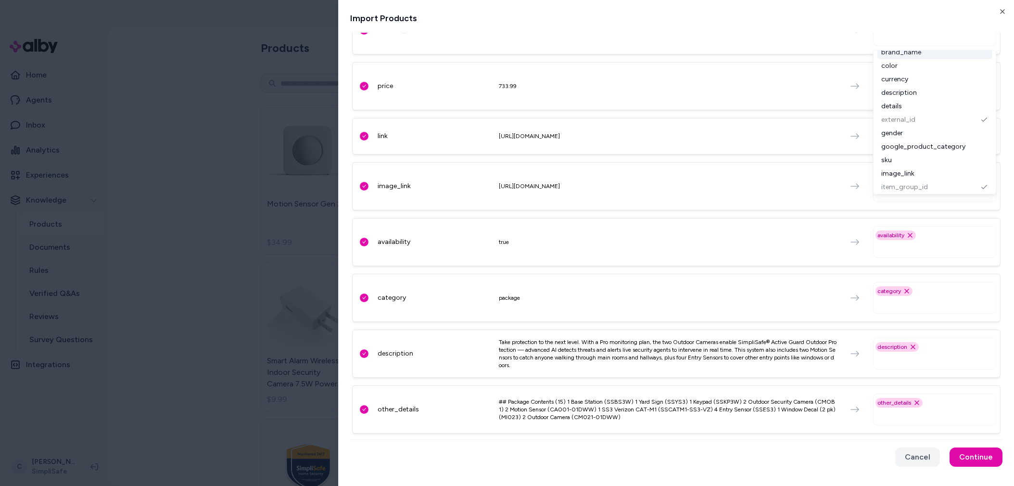
click at [816, 259] on div "availability true availability Remove availability option" at bounding box center [676, 242] width 648 height 48
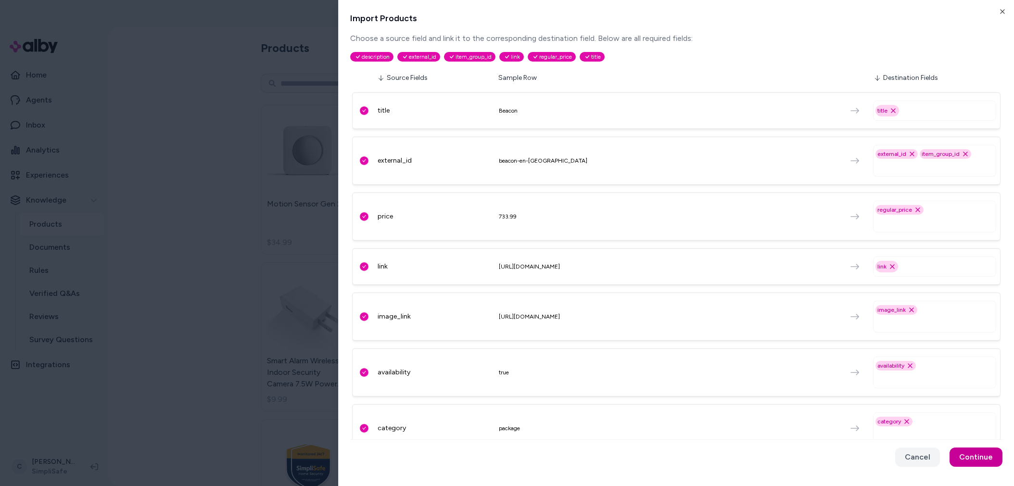
click at [965, 449] on button "Continue" at bounding box center [975, 456] width 53 height 19
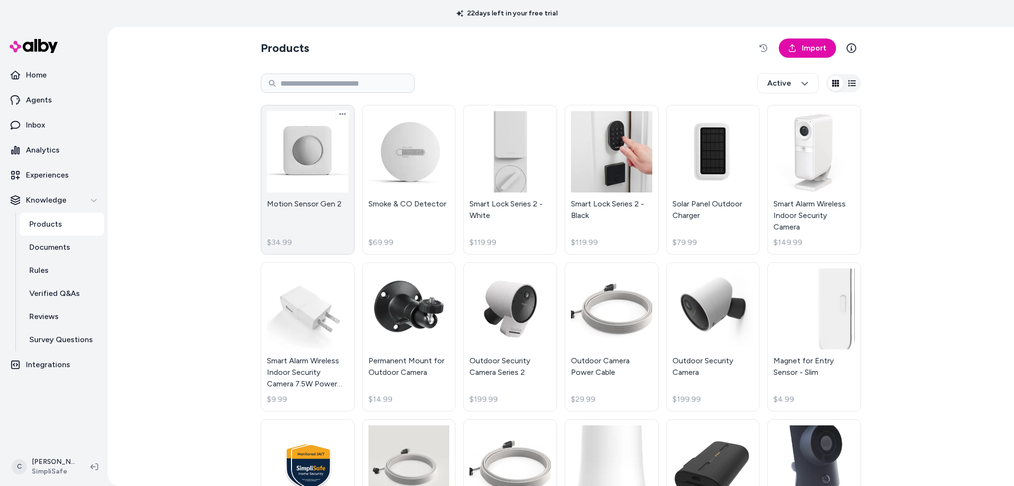
click at [306, 218] on link "Motion Sensor Gen 2 $34.99" at bounding box center [308, 180] width 94 height 150
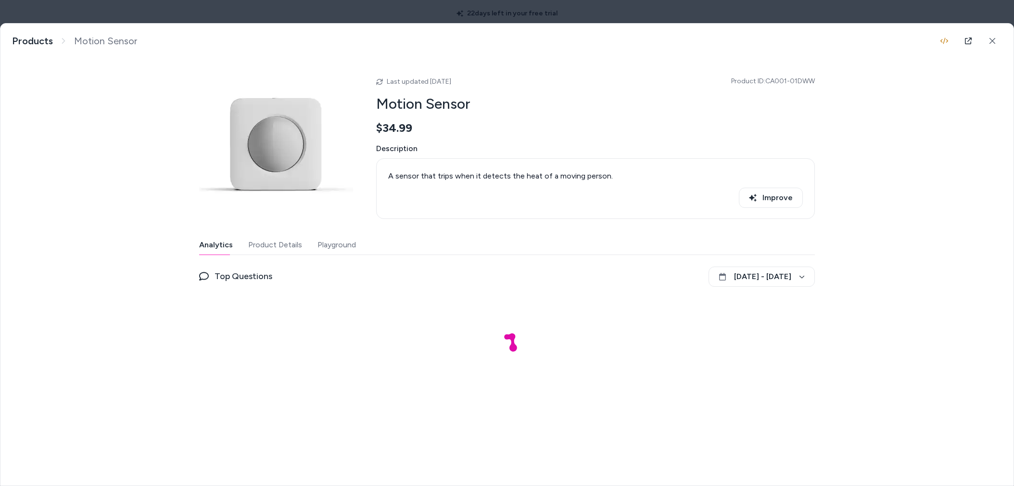
drag, startPoint x: 481, startPoint y: 81, endPoint x: 425, endPoint y: 78, distance: 55.9
click at [424, 78] on div "Last updated Sep 29, 2025 Product ID: CA001-01DWW" at bounding box center [595, 81] width 439 height 12
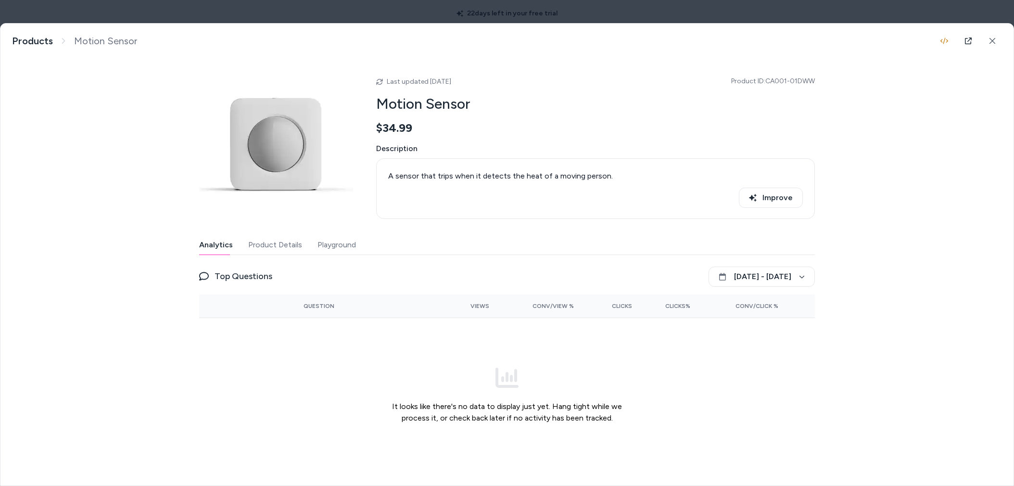
click at [427, 79] on span "Last updated Sep 29, 2025" at bounding box center [419, 81] width 64 height 8
click at [258, 19] on body "22 days left in your free trial Home Agents Inbox Analytics Experiences Knowled…" at bounding box center [507, 243] width 1014 height 486
